Goal: Ask a question

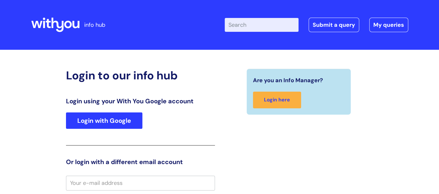
type input "william.cook@wearewithyou.org.uk"
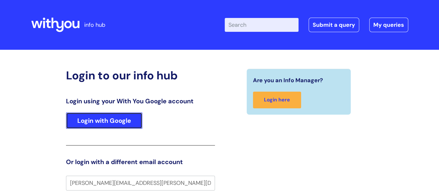
click at [116, 117] on link "Login with Google" at bounding box center [104, 120] width 76 height 16
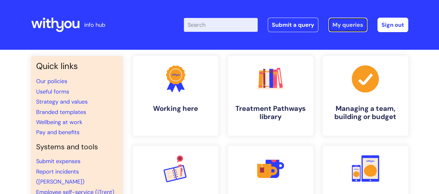
click at [349, 26] on link "My queries" at bounding box center [347, 25] width 39 height 14
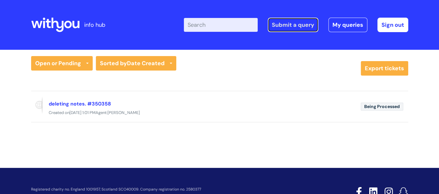
click at [295, 20] on link "Submit a query" at bounding box center [293, 25] width 51 height 14
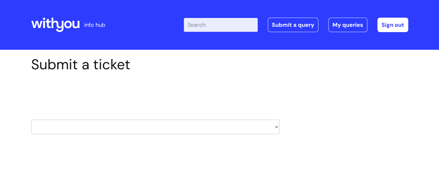
click at [276, 128] on select "HR / People IT and Support Clinical Drug Alerts Finance Accounts Data Support T…" at bounding box center [155, 126] width 248 height 14
select select "it_and_support"
click at [31, 119] on select "HR / People IT and Support Clinical Drug Alerts Finance Accounts Data Support T…" at bounding box center [155, 126] width 248 height 14
click at [277, 167] on select "... Mobile Phone Reset & MFA Accounts, Starters and Leavers IT Hardware issue I…" at bounding box center [155, 167] width 248 height 14
select select "Printing & Scanning"
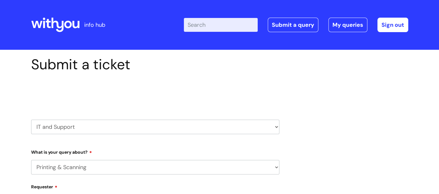
click at [31, 160] on select "... Mobile Phone Reset & MFA Accounts, Starters and Leavers IT Hardware issue I…" at bounding box center [155, 167] width 248 height 14
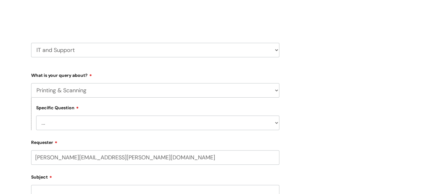
scroll to position [80, 0]
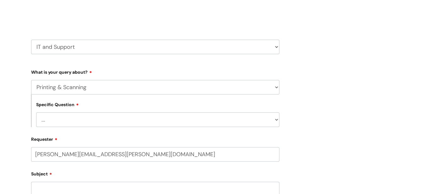
click at [277, 120] on select "... I need help finding or adding a printer I need help to scan a document I ne…" at bounding box center [157, 119] width 243 height 14
select select "I need help with a printer in a WithYou office"
click at [36, 113] on select "... I need help finding or adding a printer I need help to scan a document I ne…" at bounding box center [157, 119] width 243 height 14
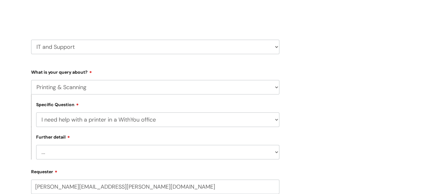
click at [277, 153] on select "... I need help with a printer that is not working" at bounding box center [157, 152] width 243 height 14
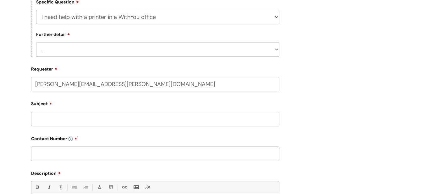
scroll to position [183, 0]
click at [135, 120] on input "Subject" at bounding box center [155, 118] width 248 height 14
click at [277, 49] on select "... I need help with a printer that is not working" at bounding box center [157, 48] width 243 height 14
select select "I need help with a printer that is not working"
click at [36, 42] on select "... I need help with a printer that is not working" at bounding box center [157, 48] width 243 height 14
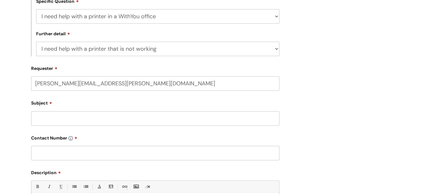
click at [108, 118] on input "Subject" at bounding box center [155, 118] width 248 height 14
type input "printex app"
click at [86, 156] on input "text" at bounding box center [155, 153] width 248 height 14
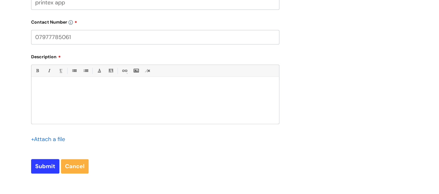
scroll to position [301, 0]
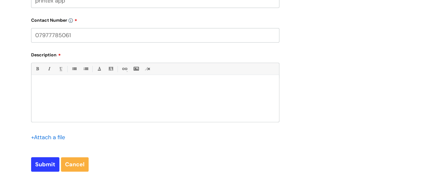
type input "07977785061"
click at [66, 94] on div at bounding box center [155, 99] width 248 height 43
click at [47, 164] on input "Submit" at bounding box center [45, 164] width 28 height 14
type input "Please Wait..."
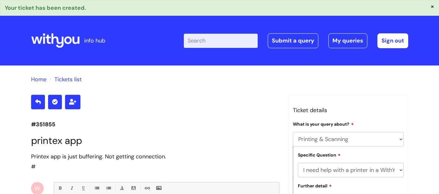
select select "Printing & Scanning"
select select "I need help with a printer in a WithYou office"
select select "I need help with a printer that is not working"
